Goal: Task Accomplishment & Management: Manage account settings

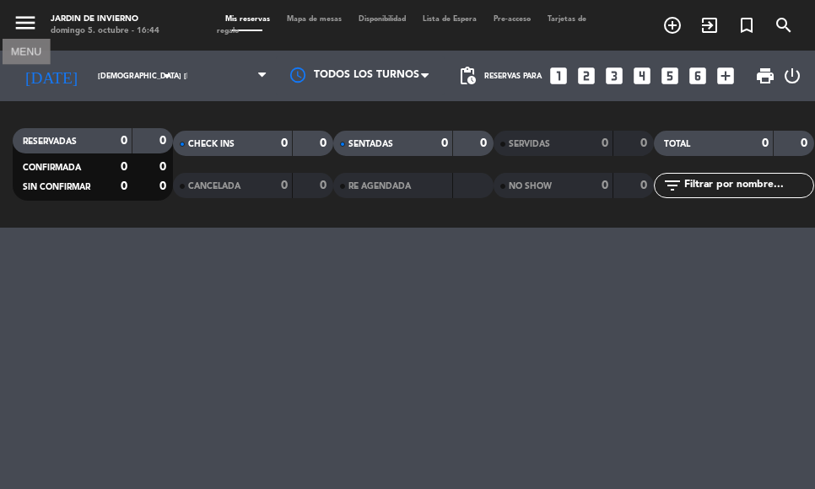
click at [30, 27] on icon "menu" at bounding box center [25, 22] width 25 height 25
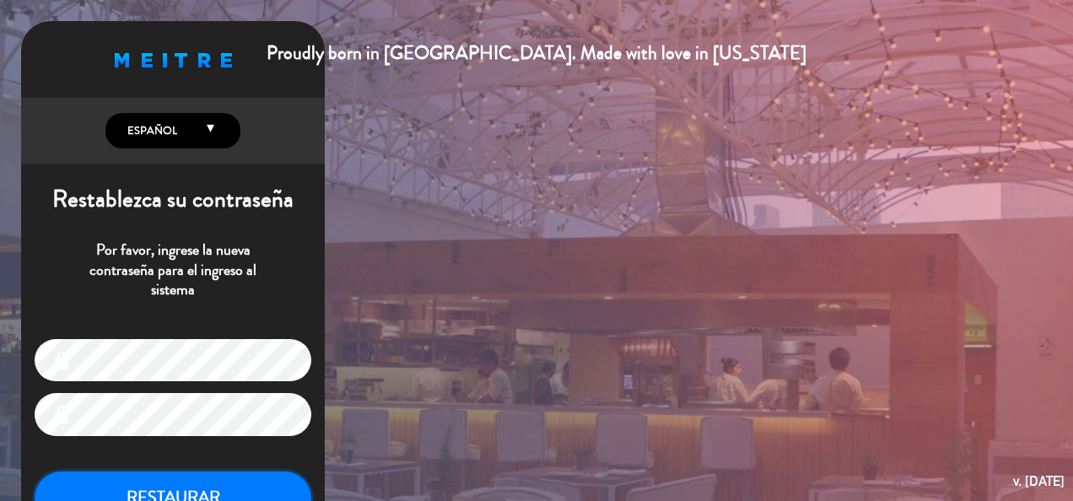
click at [262, 478] on button "RESTAURAR" at bounding box center [173, 498] width 277 height 53
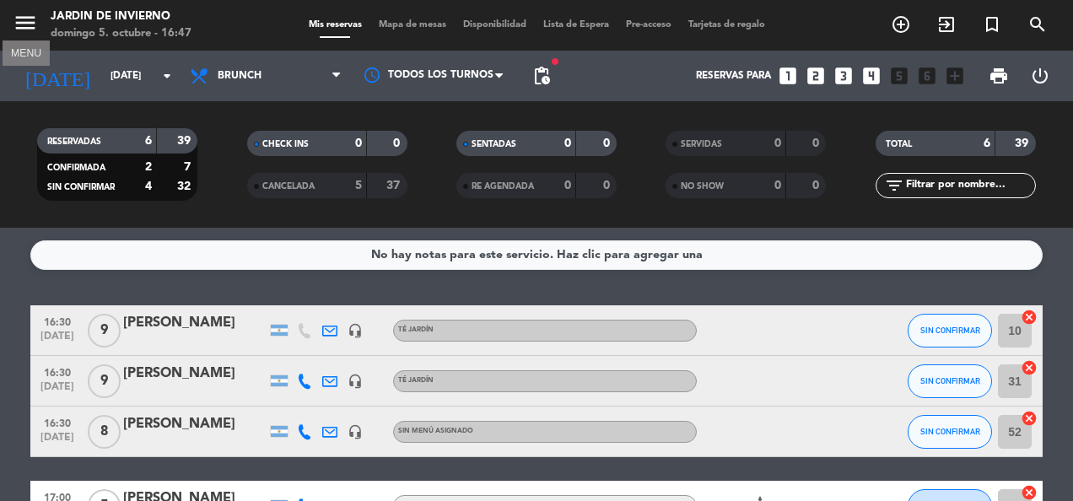
click at [27, 22] on icon "menu" at bounding box center [25, 22] width 25 height 25
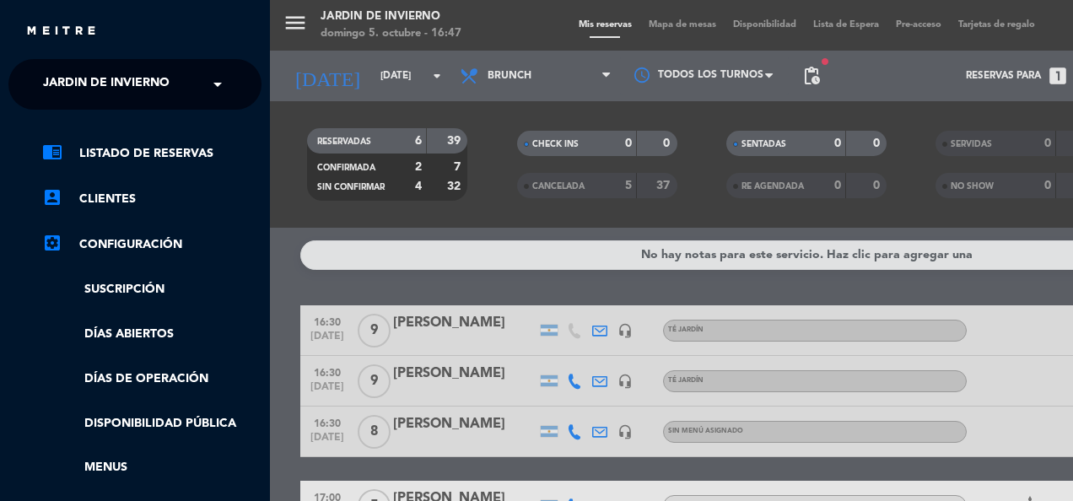
click at [293, 28] on div "menu JARDIN DE INVIERNO [DATE] 5. octubre - 16:47 Mis reservas Mapa de mesas Di…" at bounding box center [806, 250] width 1073 height 501
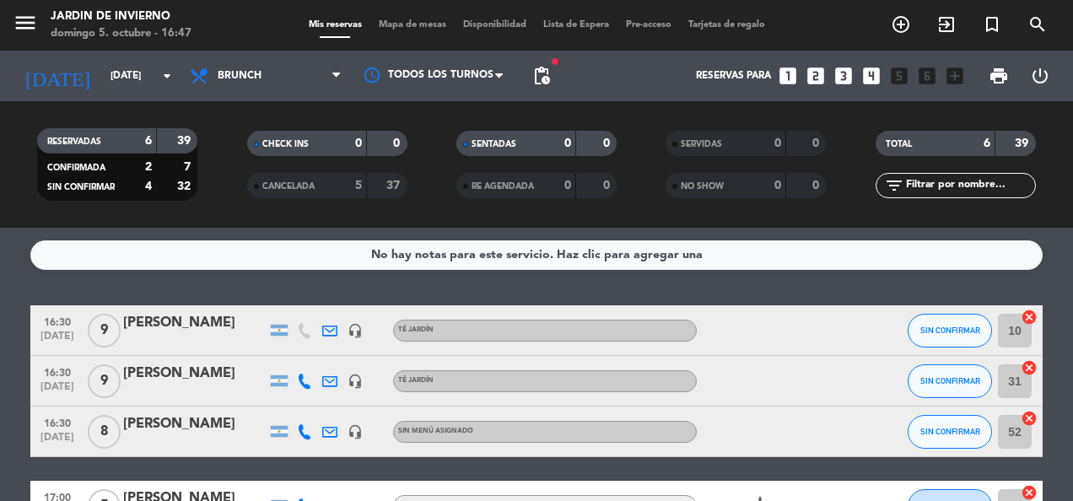
click at [1042, 70] on icon "power_settings_new" at bounding box center [1040, 76] width 20 height 20
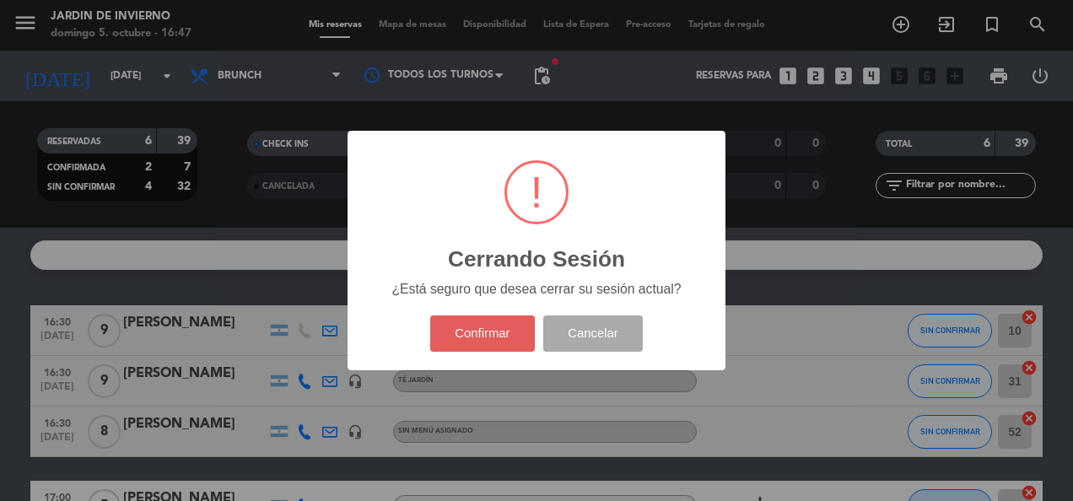
click at [496, 333] on button "Confirmar" at bounding box center [482, 334] width 105 height 36
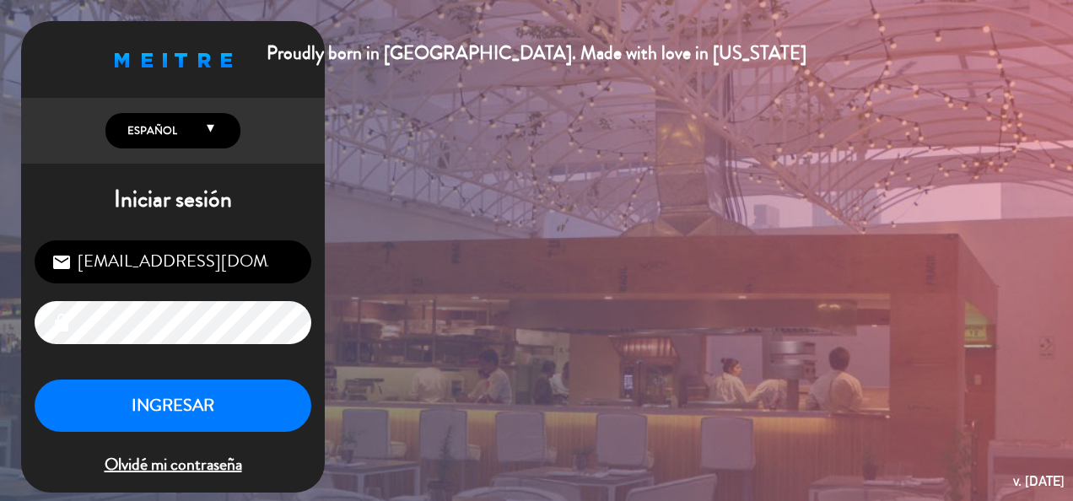
click at [273, 253] on input "[EMAIL_ADDRESS][DOMAIN_NAME]" at bounding box center [173, 262] width 277 height 43
click at [136, 263] on input "[EMAIL_ADDRESS][DOMAIN_NAME]" at bounding box center [173, 262] width 277 height 43
type input "[EMAIL_ADDRESS][DOMAIN_NAME]"
click at [151, 415] on button "INGRESAR" at bounding box center [173, 406] width 277 height 53
click at [275, 412] on button "INGRESAR" at bounding box center [173, 406] width 277 height 53
